Goal: Task Accomplishment & Management: Manage account settings

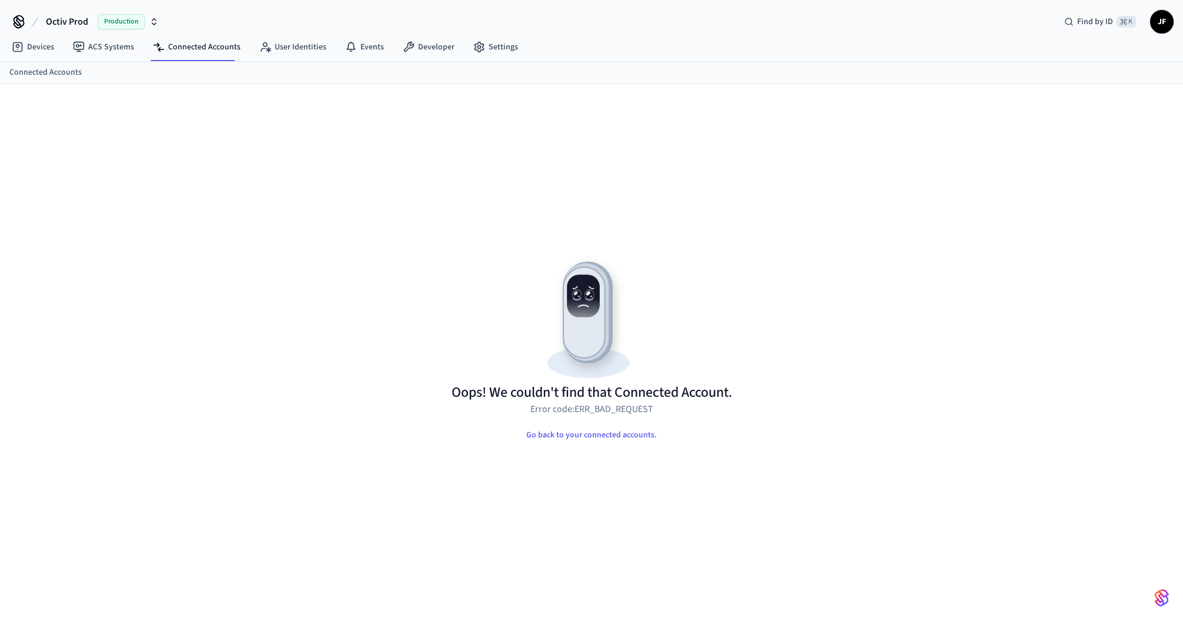
click at [28, 69] on link "Connected Accounts" at bounding box center [45, 72] width 72 height 12
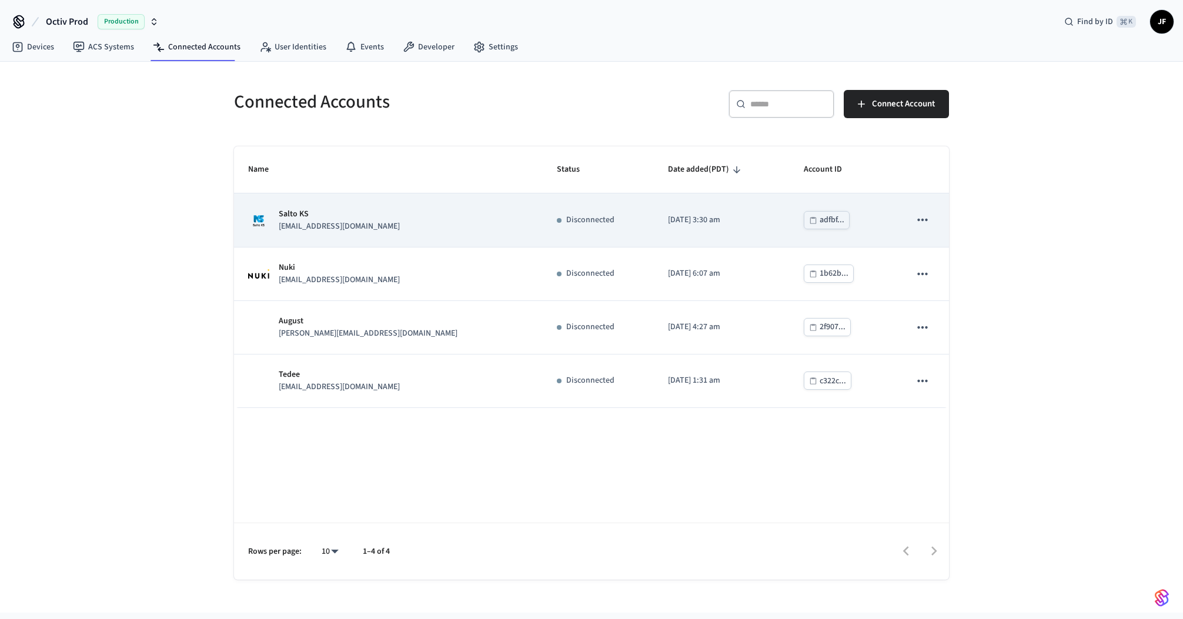
click at [356, 214] on p "Salto KS" at bounding box center [339, 214] width 121 height 12
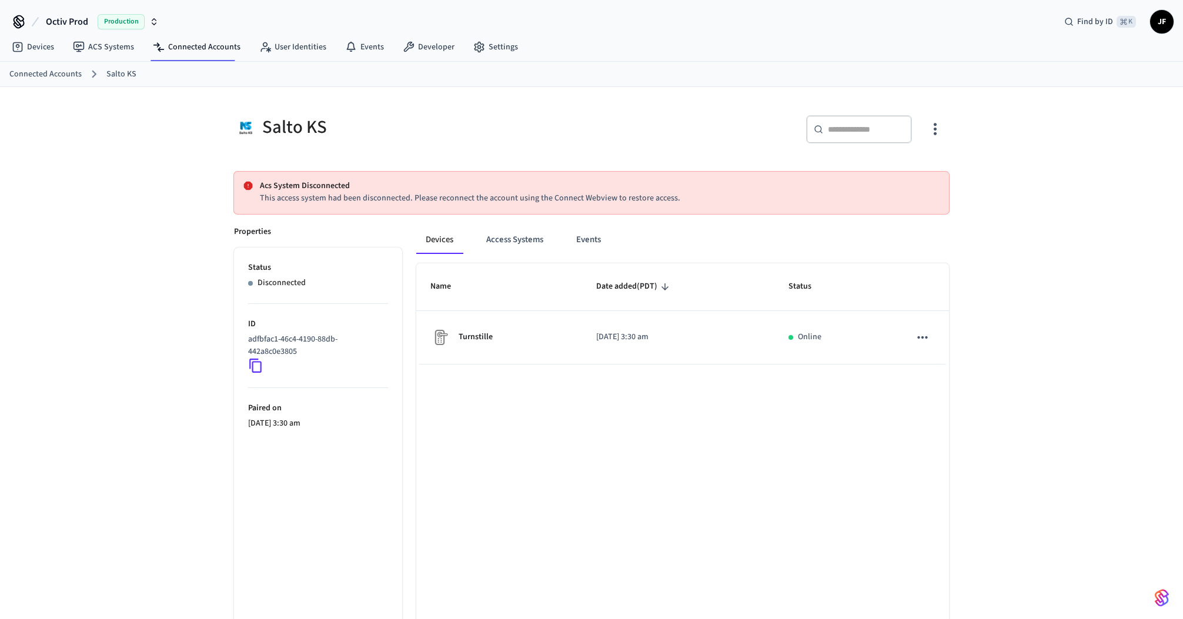
click at [701, 39] on div "Devices ACS Systems Connected Accounts User Identities Events Developer Settings" at bounding box center [591, 48] width 1183 height 28
click at [259, 165] on div "Salto KS ​ ​ Acs System Disconnected This access system had been disconnected. …" at bounding box center [592, 398] width 734 height 595
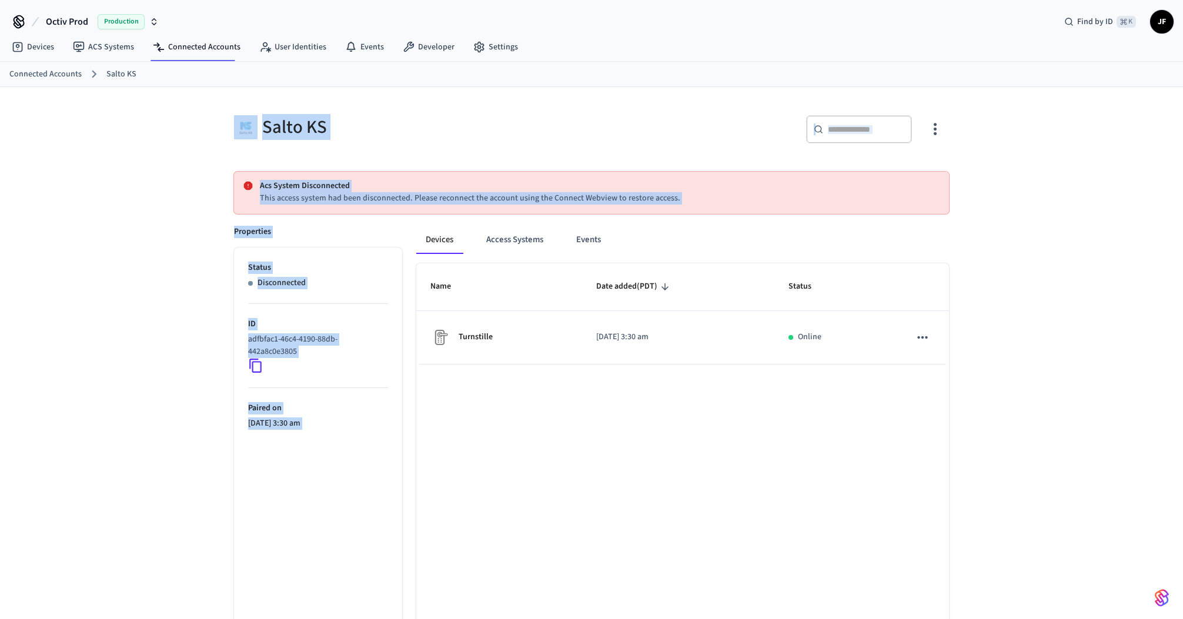
drag, startPoint x: 226, startPoint y: 90, endPoint x: 951, endPoint y: 431, distance: 801.2
click at [951, 431] on div "Salto KS ​ ​ Acs System Disconnected This access system had been disconnected. …" at bounding box center [591, 392] width 752 height 610
click at [951, 431] on div "Salto KS ​ ​ Acs System Disconnected This access system had been disconnected. …" at bounding box center [592, 398] width 734 height 595
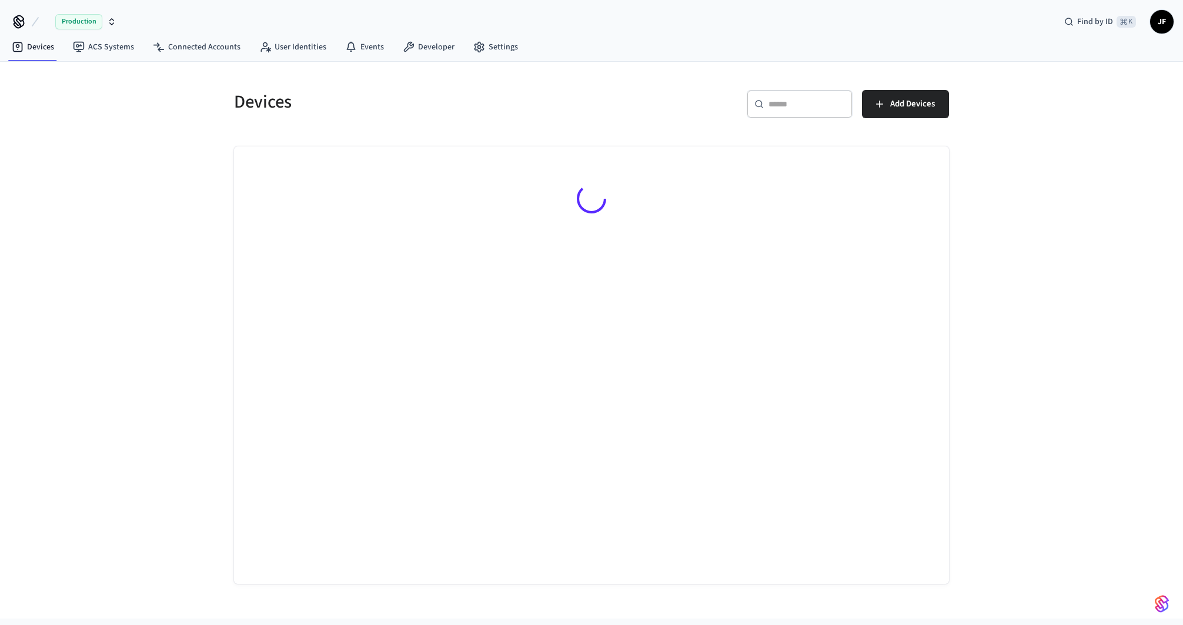
click at [42, 25] on button "Production" at bounding box center [81, 21] width 78 height 25
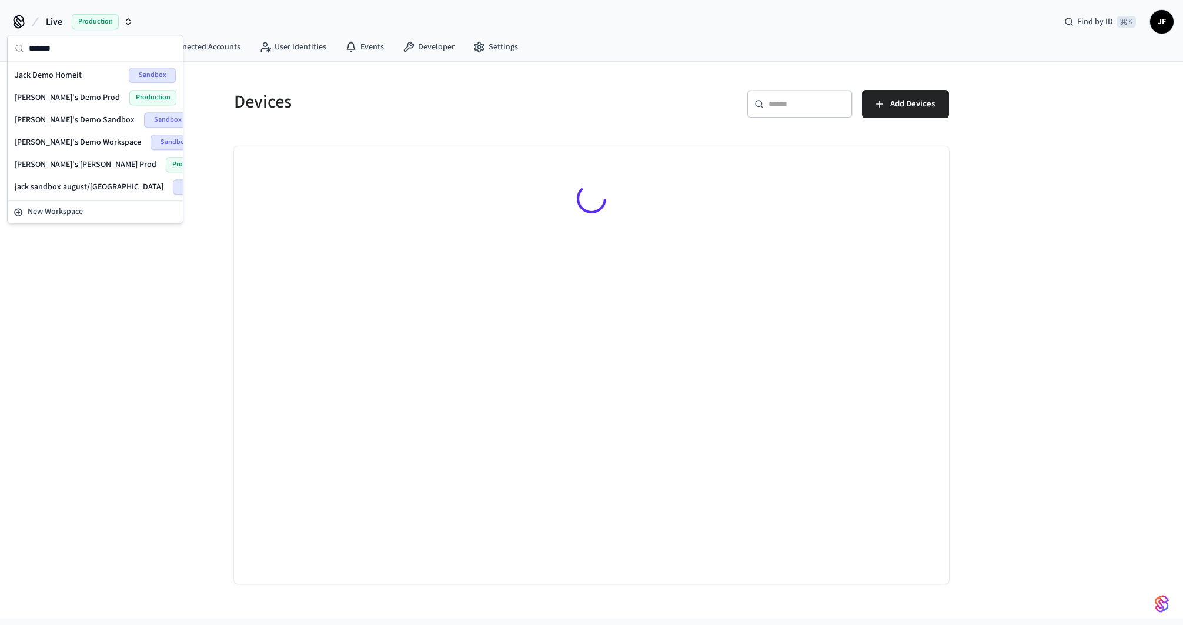
type input "*******"
click at [64, 92] on span "Jack's Demo Prod" at bounding box center [67, 98] width 105 height 12
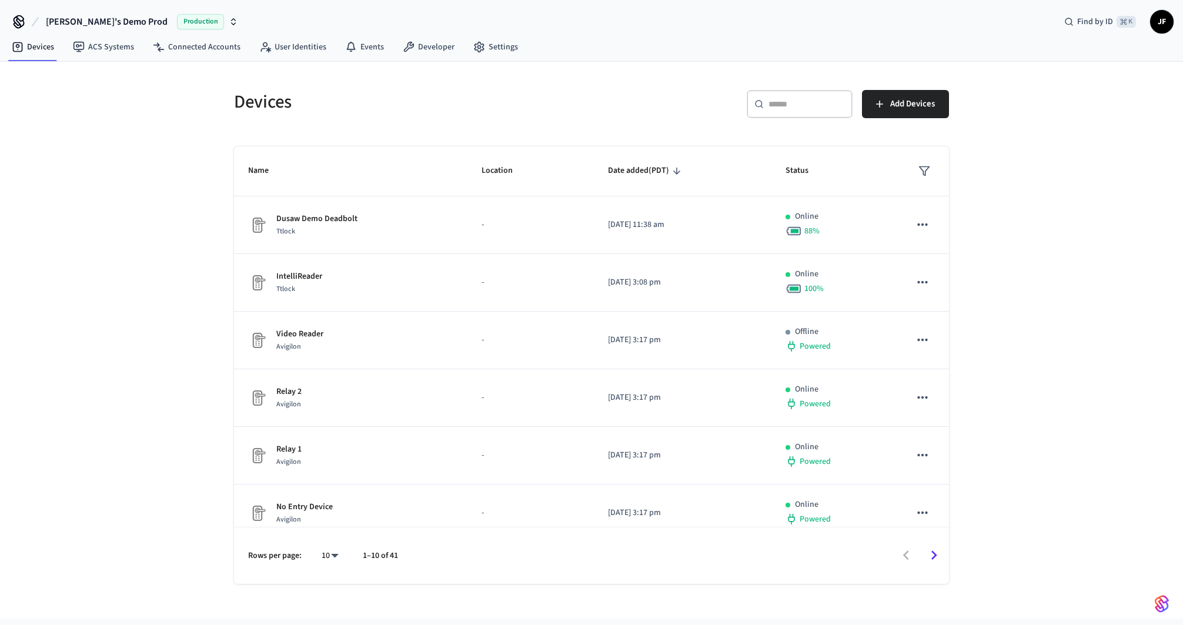
click at [486, 116] on div "Devices" at bounding box center [402, 102] width 364 height 52
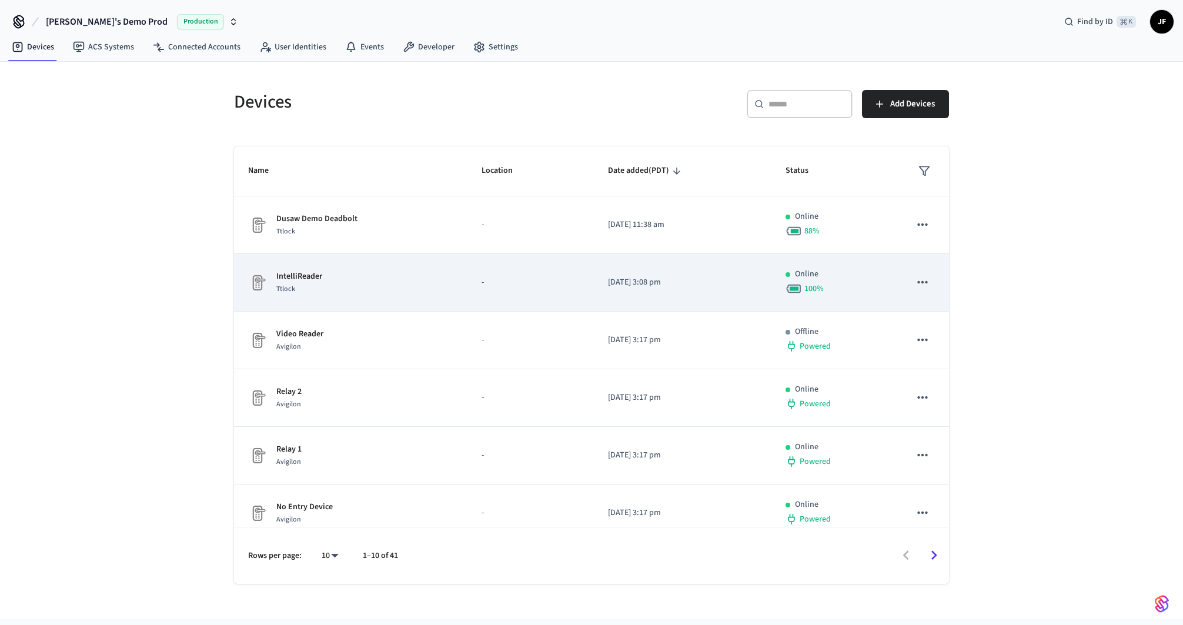
scroll to position [235, 0]
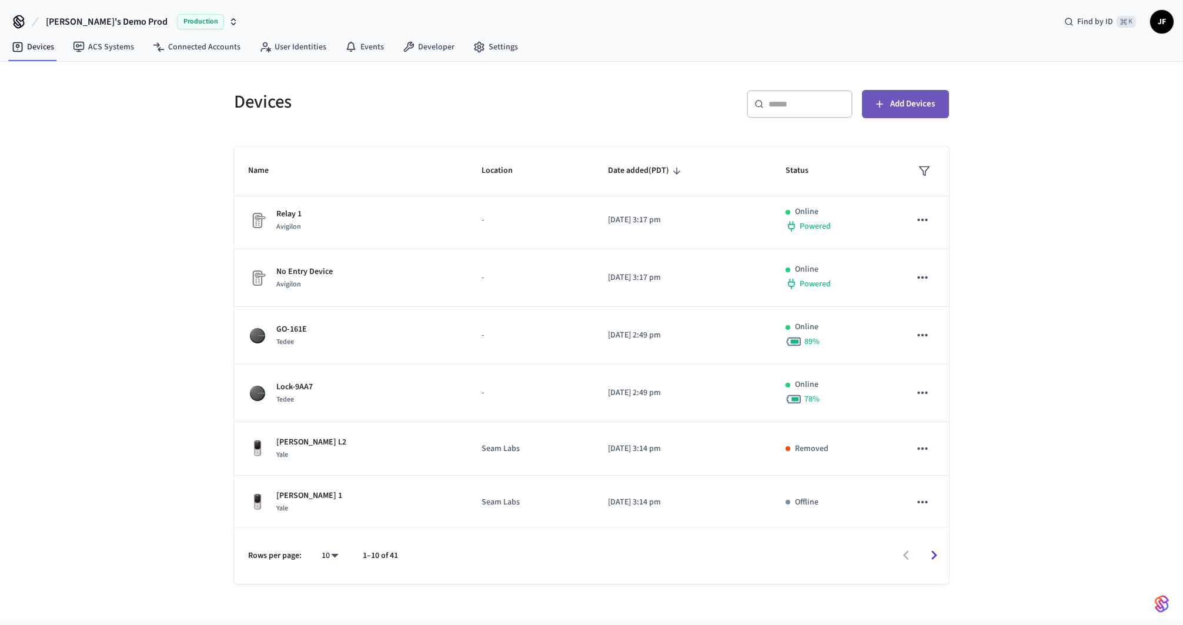
click at [918, 102] on span "Add Devices" at bounding box center [912, 103] width 45 height 15
click at [900, 109] on span "Add Devices" at bounding box center [912, 103] width 45 height 15
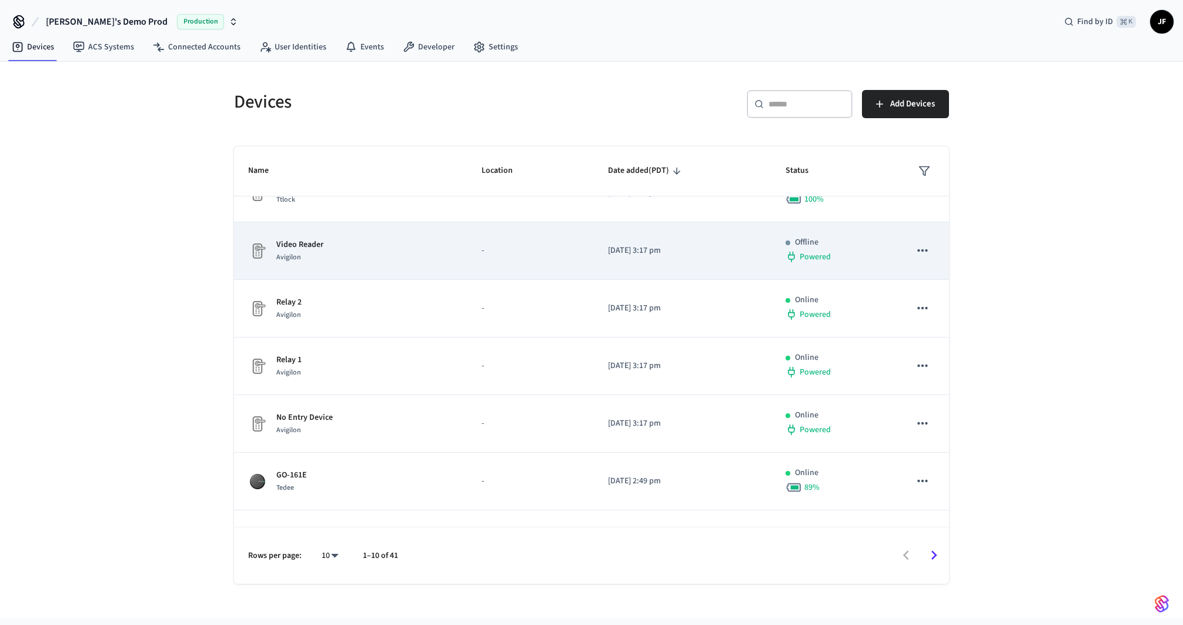
scroll to position [107, 0]
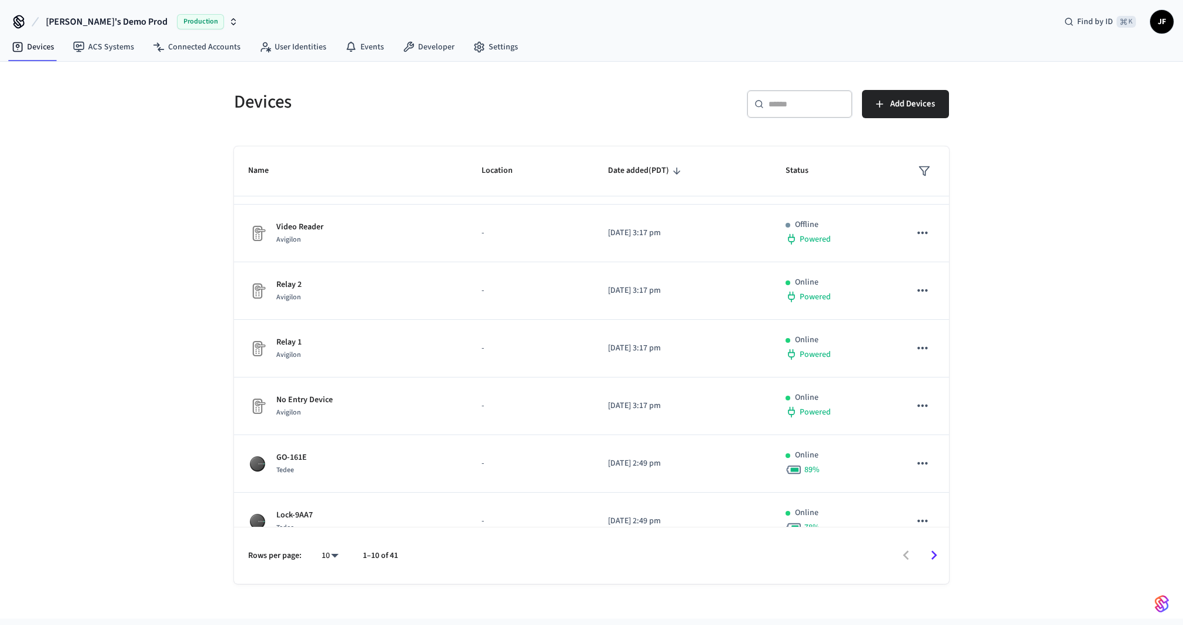
click at [481, 85] on div "Devices" at bounding box center [402, 102] width 364 height 52
